Goal: Transaction & Acquisition: Purchase product/service

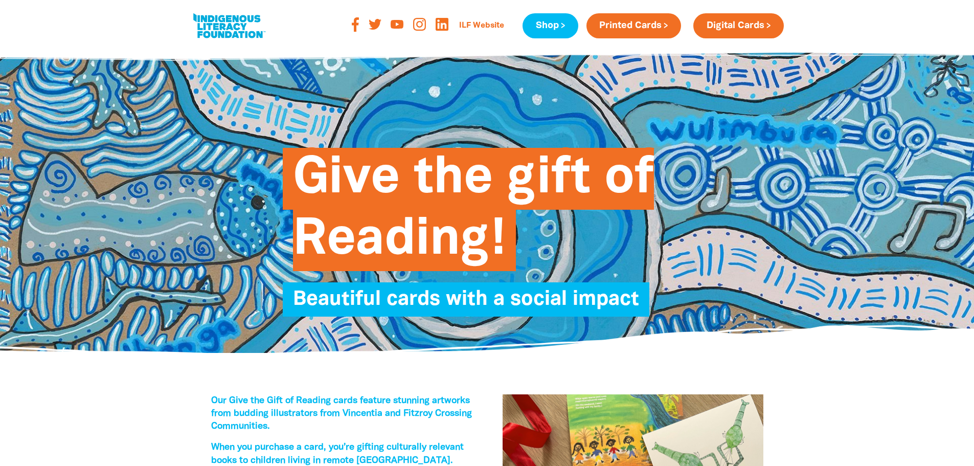
click at [237, 25] on link at bounding box center [229, 25] width 77 height 31
click at [212, 22] on link at bounding box center [229, 25] width 77 height 31
click at [380, 148] on span "Give the gift of Reading!" at bounding box center [473, 213] width 361 height 116
click at [380, 33] on link "ILF Website" at bounding box center [481, 26] width 57 height 16
